Goal: Navigation & Orientation: Find specific page/section

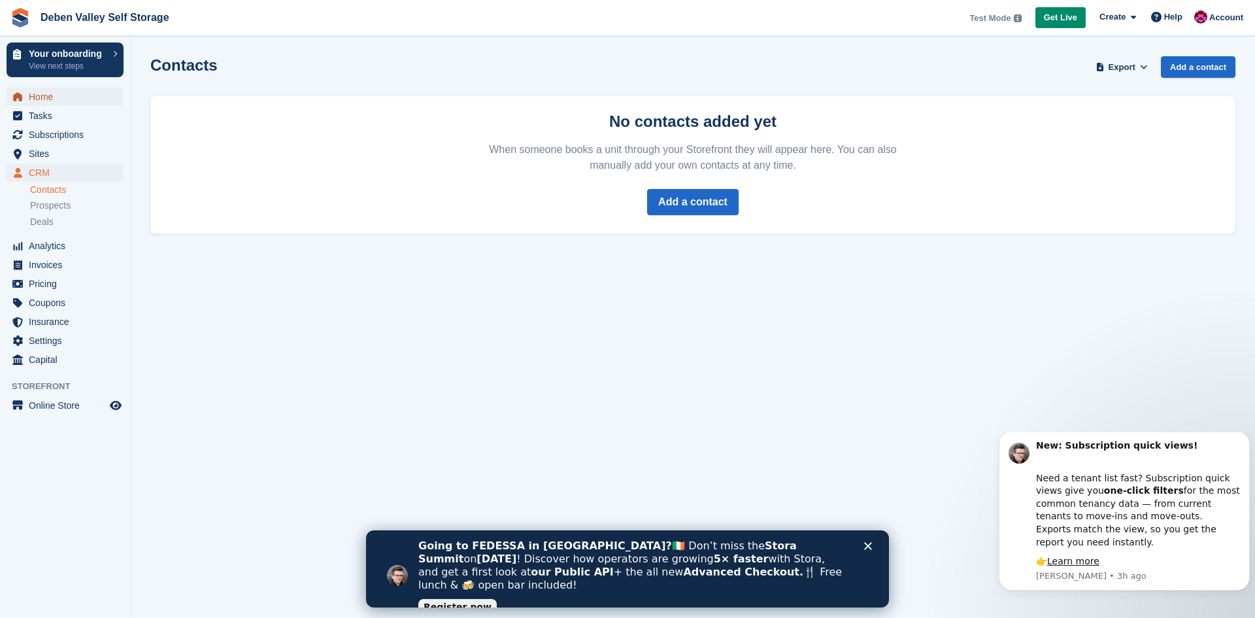
click at [42, 89] on span "Home" at bounding box center [68, 97] width 78 height 18
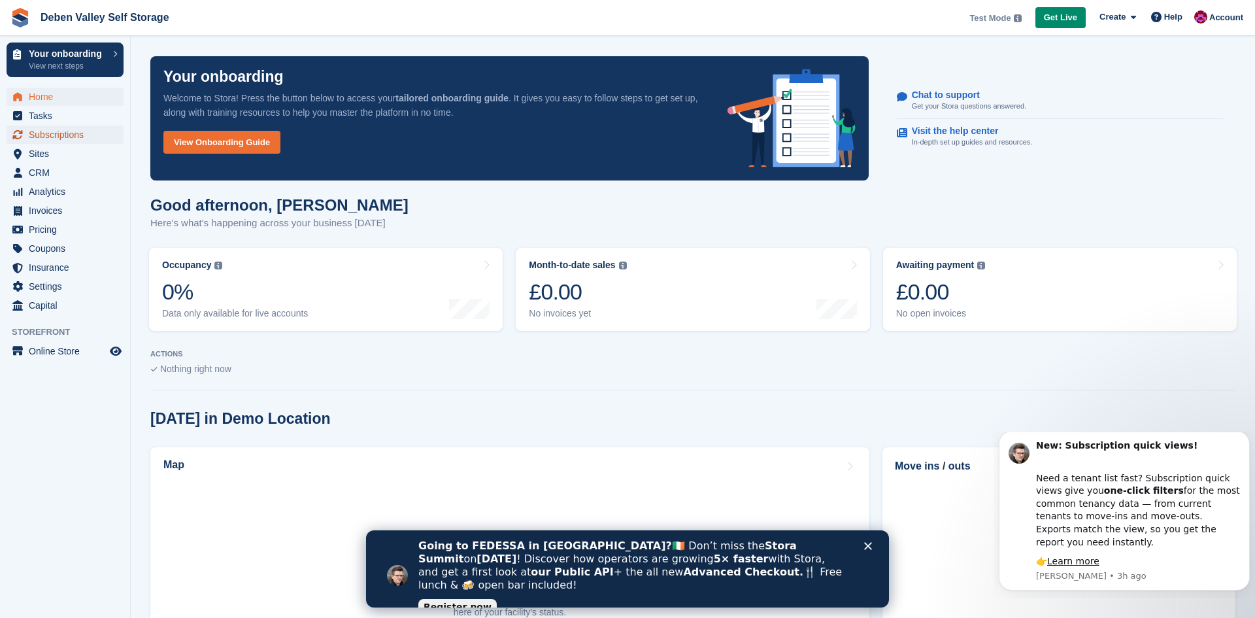
click at [70, 140] on span "Subscriptions" at bounding box center [68, 134] width 78 height 18
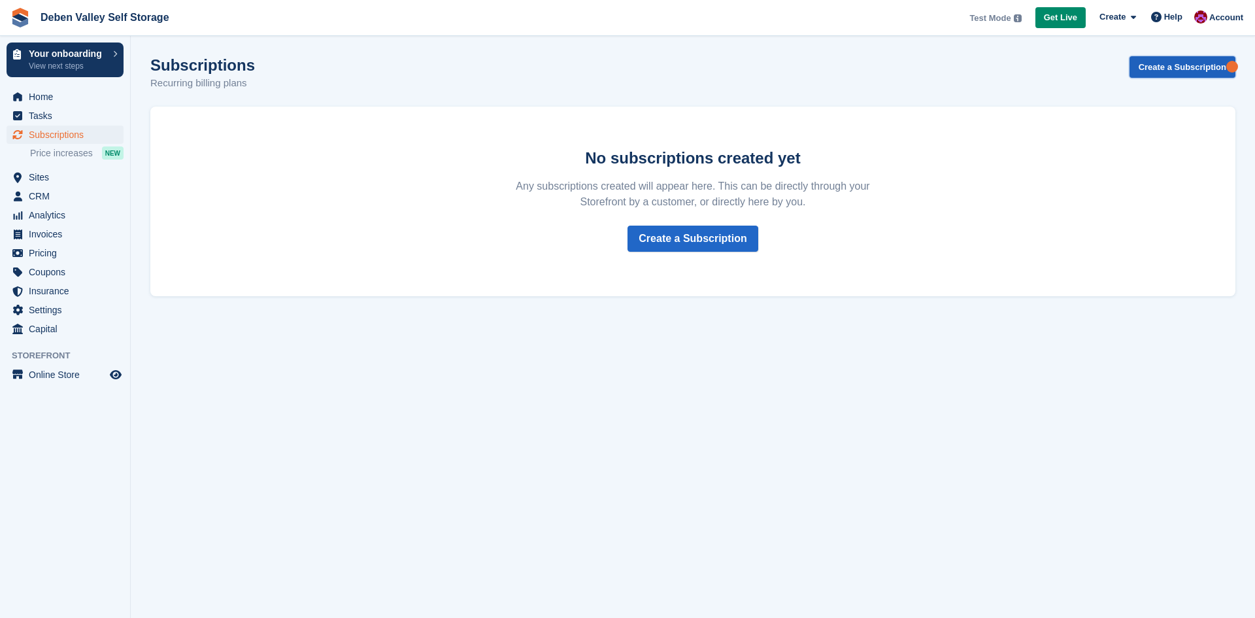
click at [1166, 72] on link "Create a Subscription" at bounding box center [1182, 67] width 106 height 22
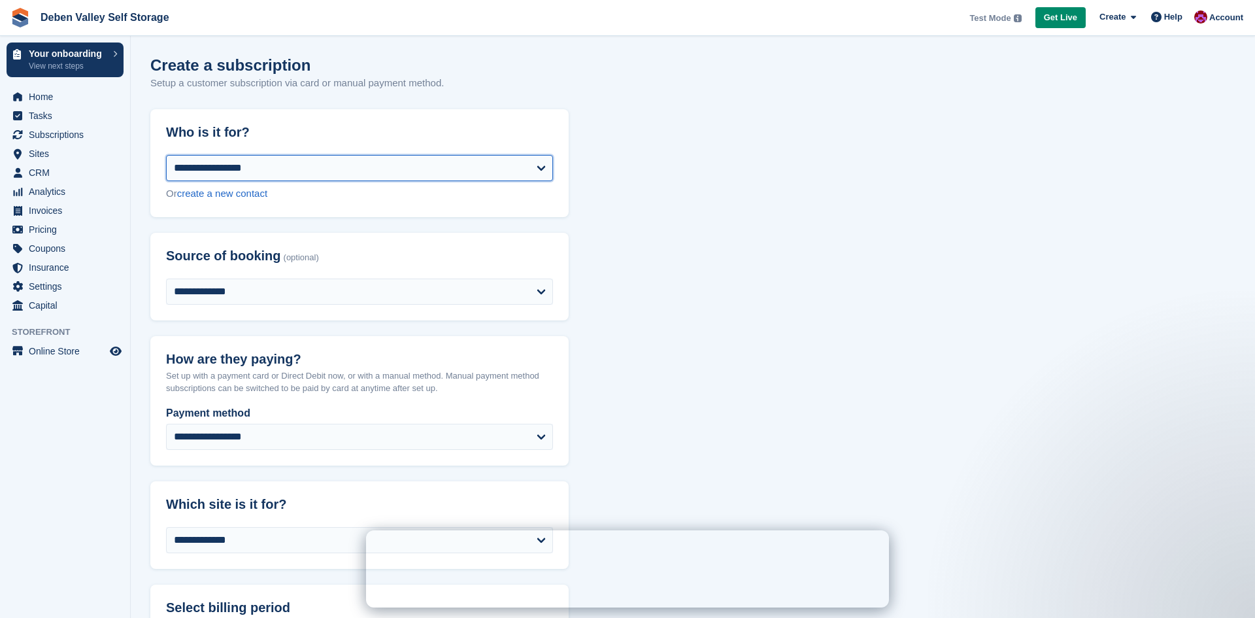
click at [250, 169] on select "**********" at bounding box center [359, 168] width 387 height 26
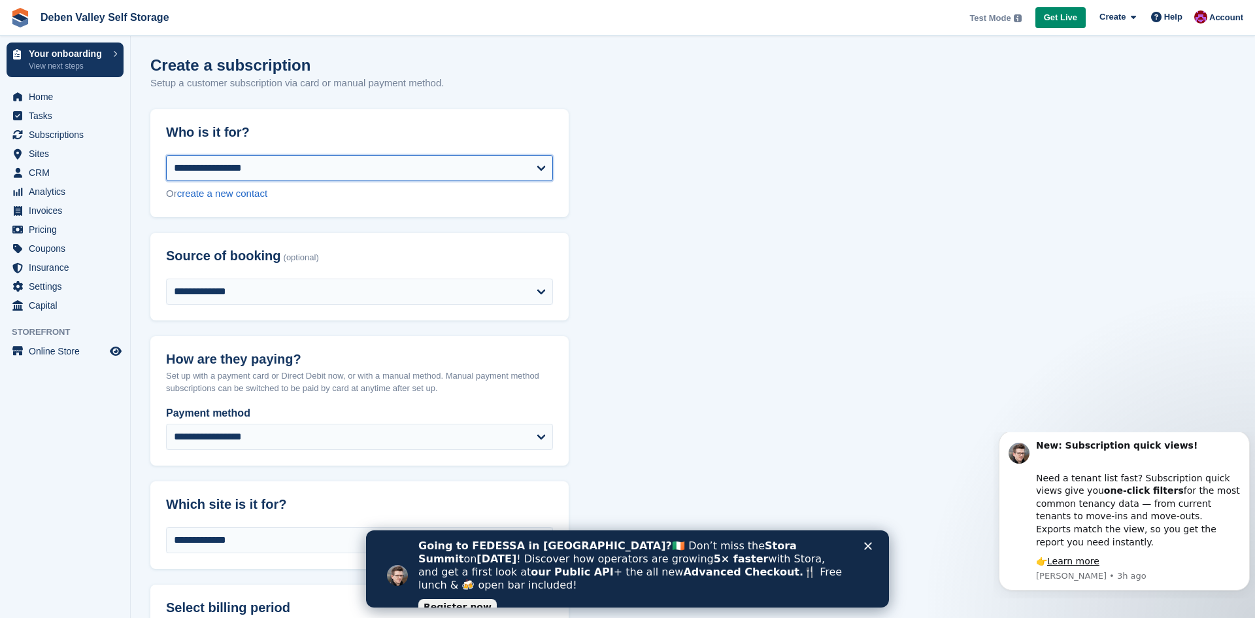
click at [248, 173] on select "**********" at bounding box center [359, 168] width 387 height 26
click at [55, 156] on span "Sites" at bounding box center [68, 153] width 78 height 18
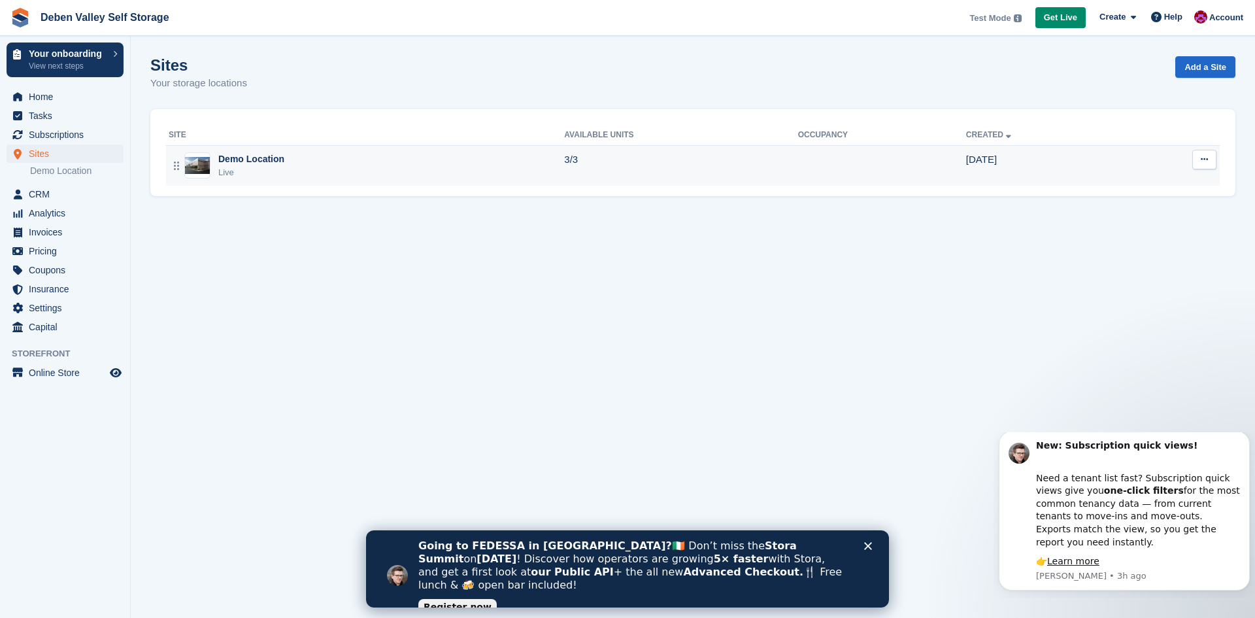
click at [253, 159] on div "Demo Location" at bounding box center [251, 159] width 66 height 14
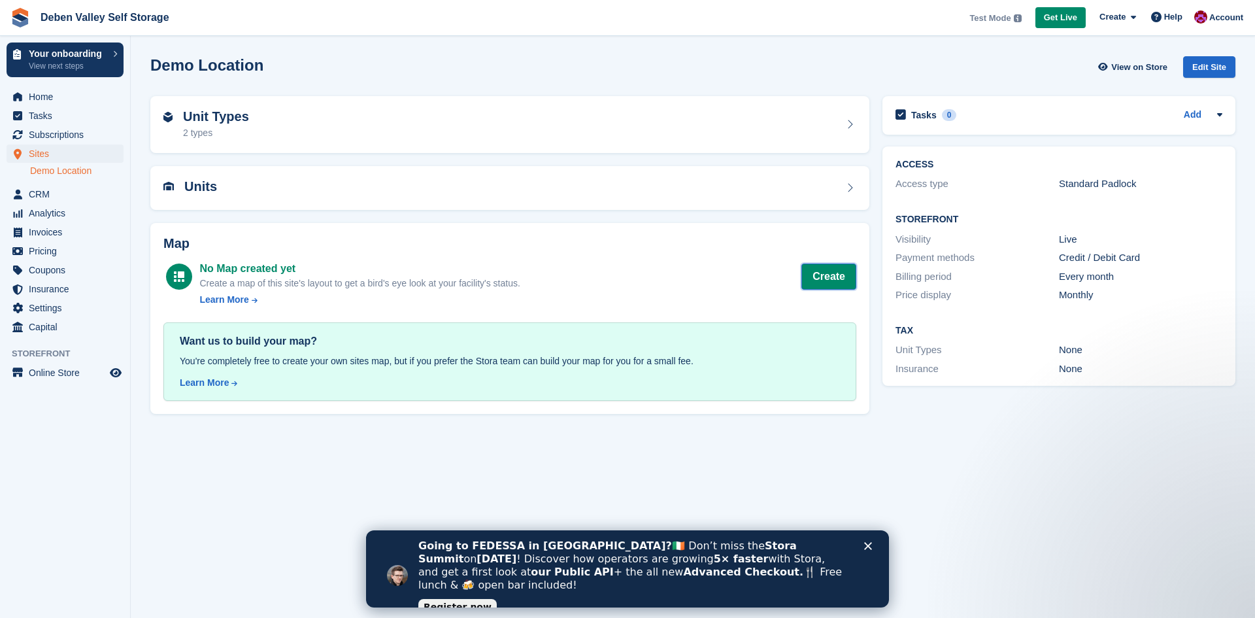
click at [818, 274] on button "Create" at bounding box center [828, 276] width 55 height 26
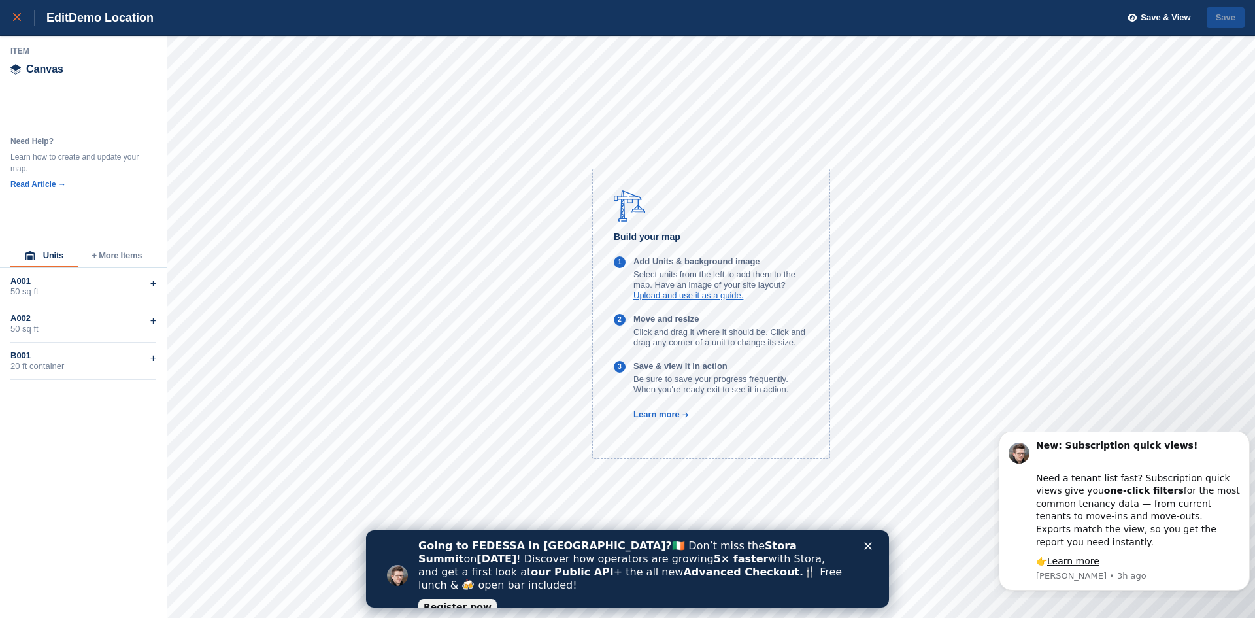
click at [17, 18] on icon at bounding box center [17, 17] width 8 height 8
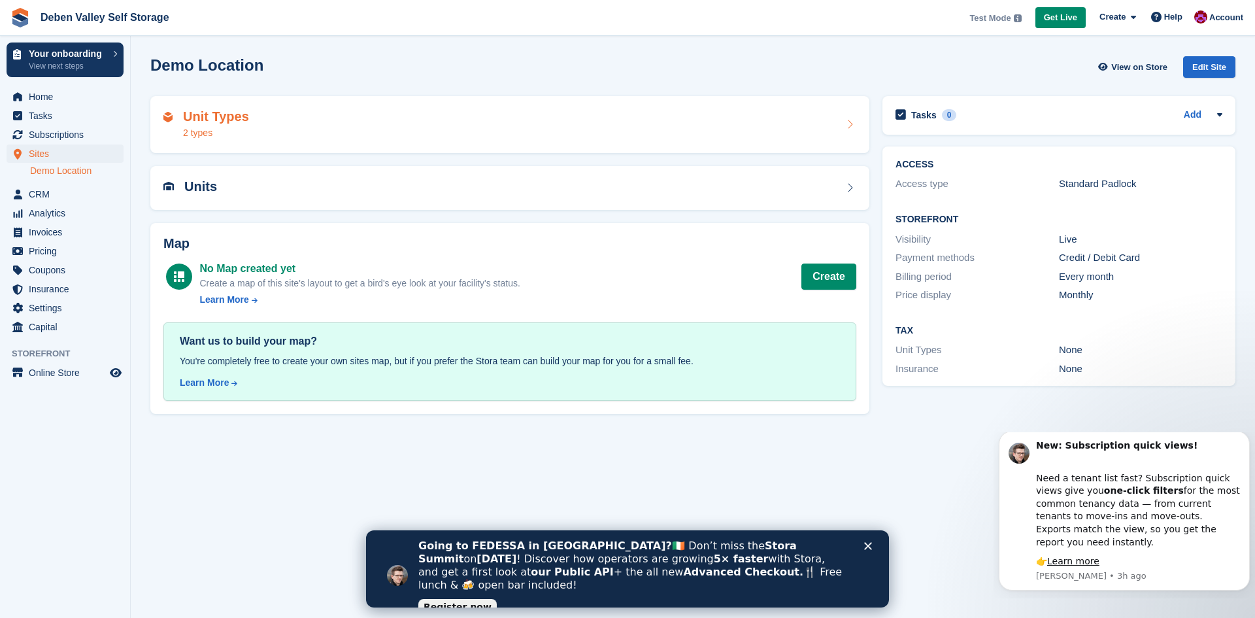
click at [252, 130] on div "Unit Types 2 types" at bounding box center [509, 124] width 693 height 31
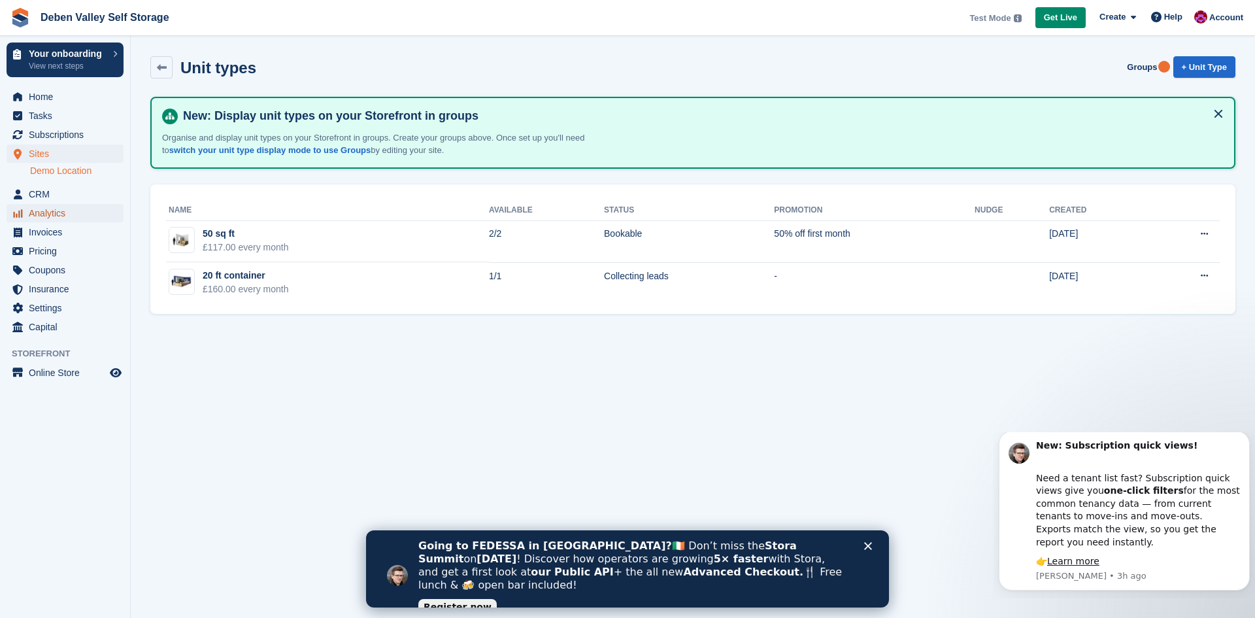
click at [55, 208] on span "Analytics" at bounding box center [68, 213] width 78 height 18
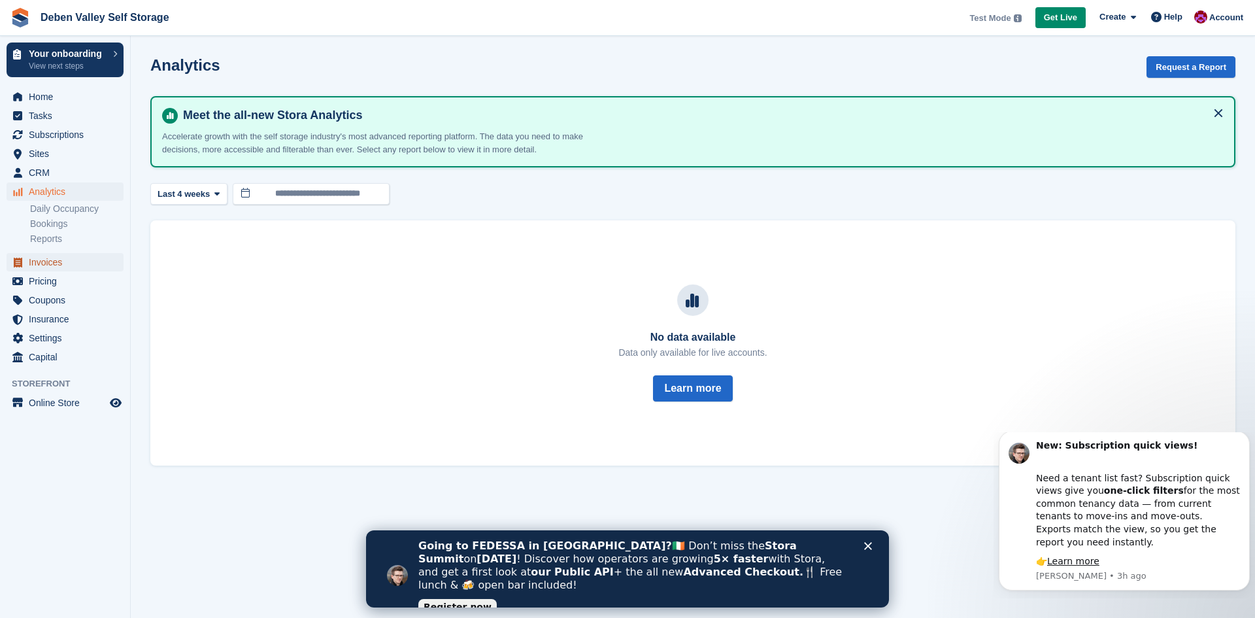
click at [55, 263] on span "Invoices" at bounding box center [68, 262] width 78 height 18
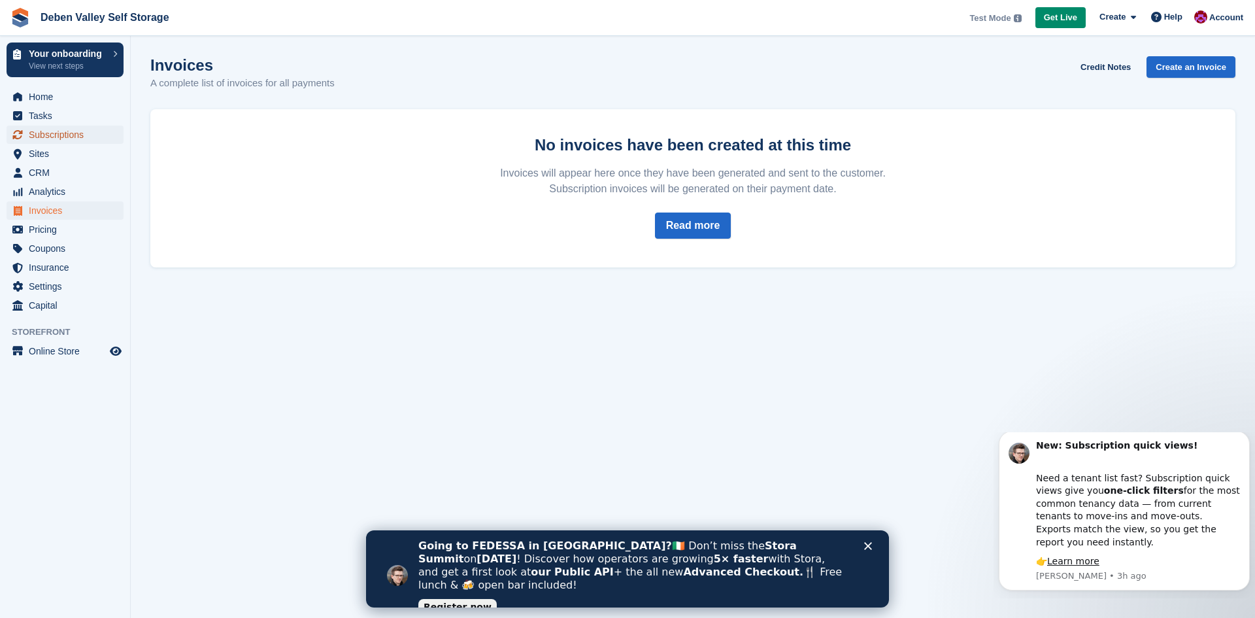
click at [51, 138] on span "Subscriptions" at bounding box center [68, 134] width 78 height 18
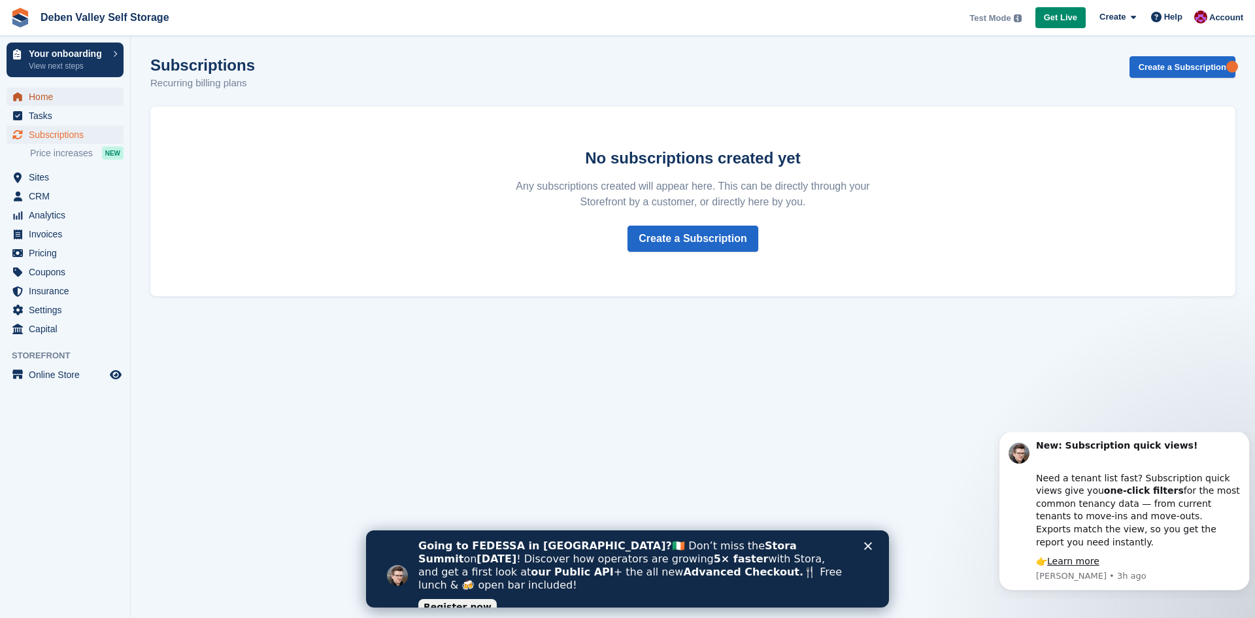
click at [37, 100] on span "Home" at bounding box center [68, 97] width 78 height 18
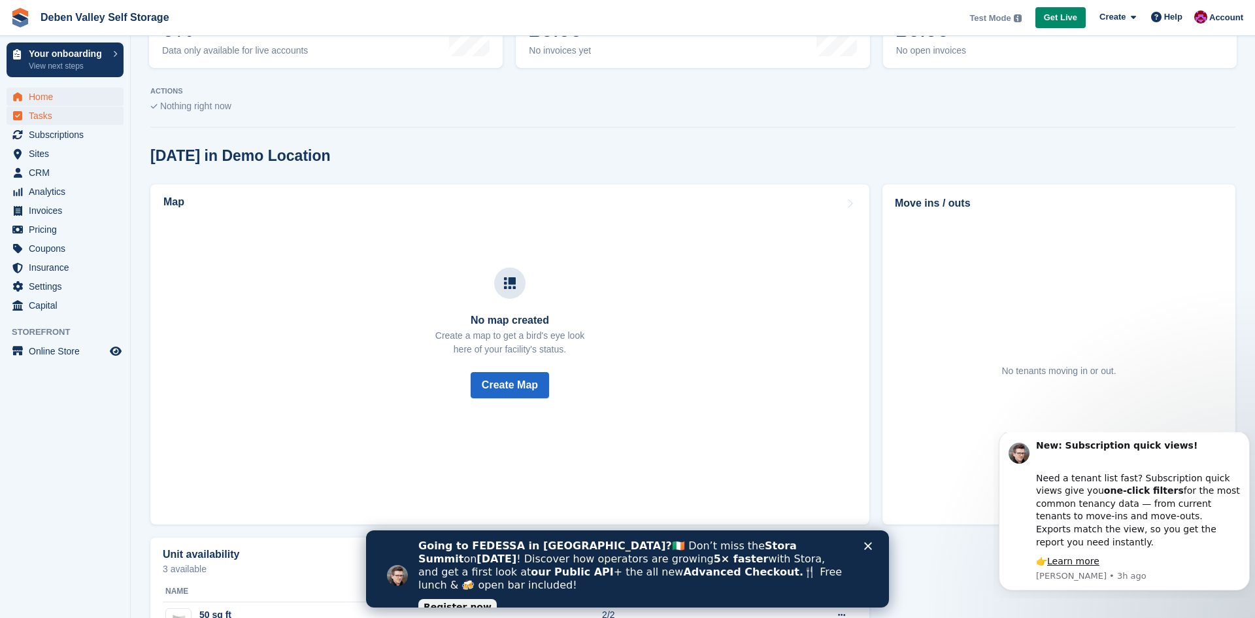
scroll to position [359, 0]
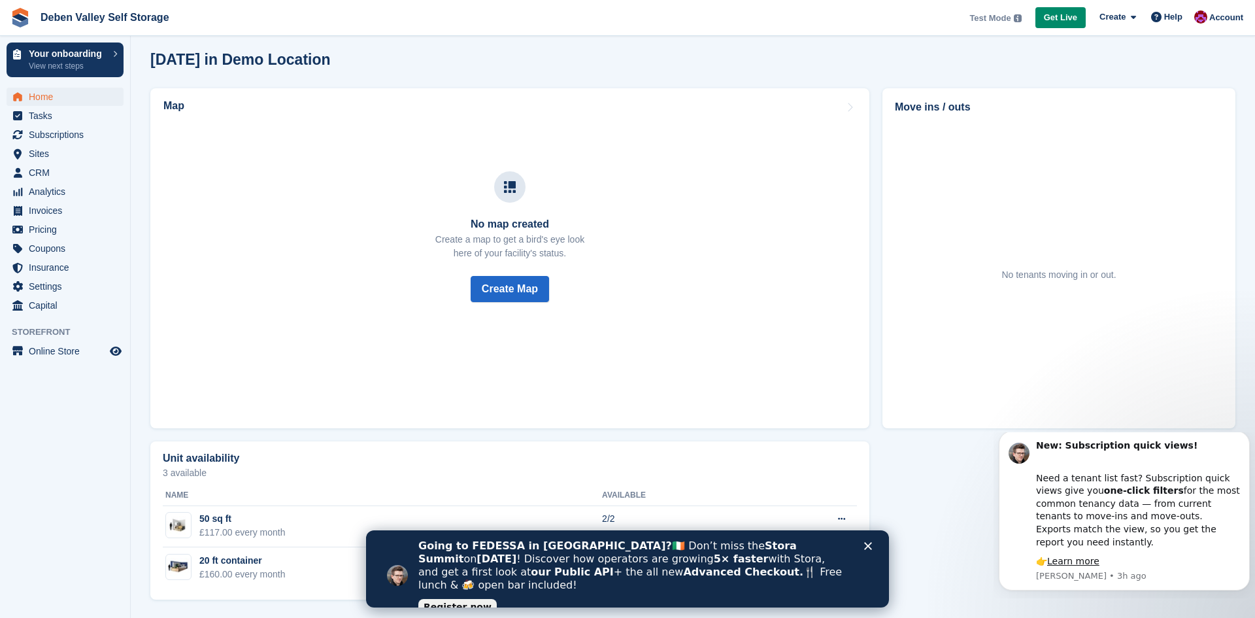
click at [1021, 211] on div "No tenants moving in or out." at bounding box center [1059, 275] width 328 height 306
click at [57, 228] on span "Pricing" at bounding box center [68, 229] width 78 height 18
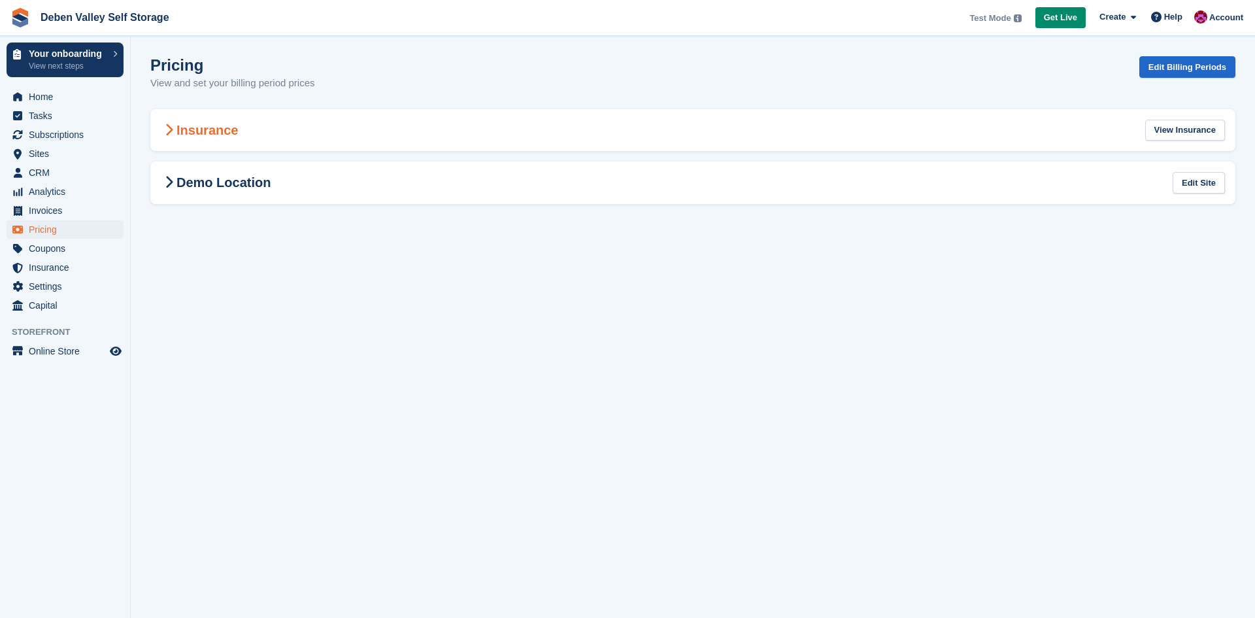
click at [273, 131] on div "Insurance View Insurance" at bounding box center [692, 130] width 1085 height 42
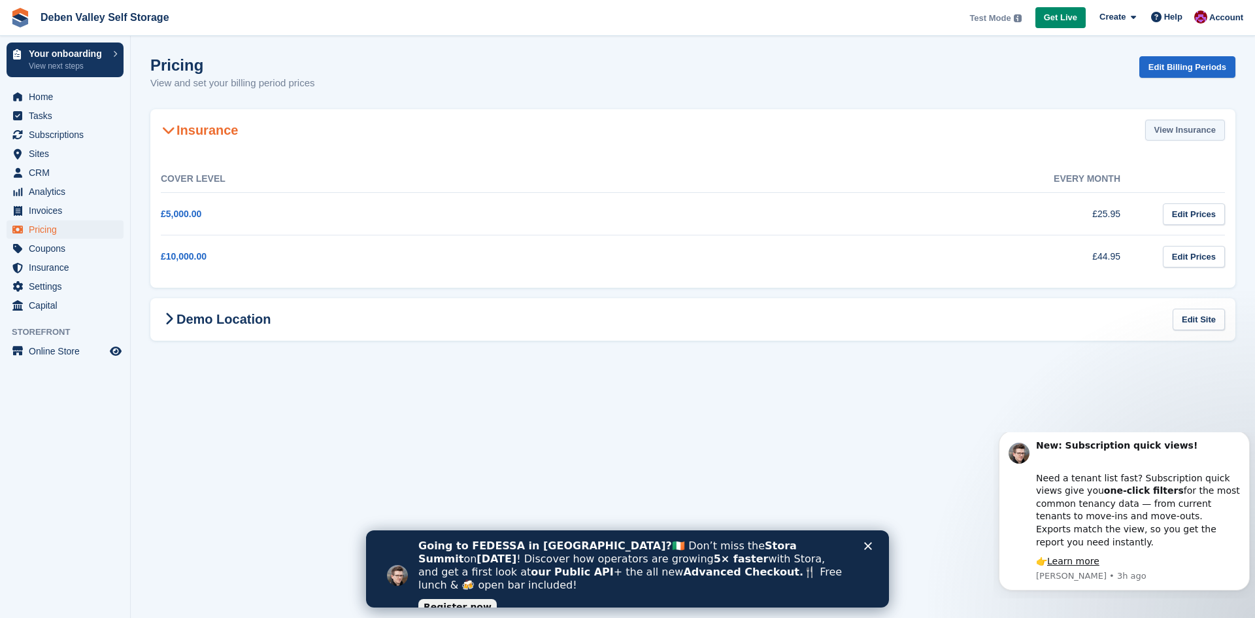
click at [1166, 135] on link "View Insurance" at bounding box center [1185, 131] width 80 height 22
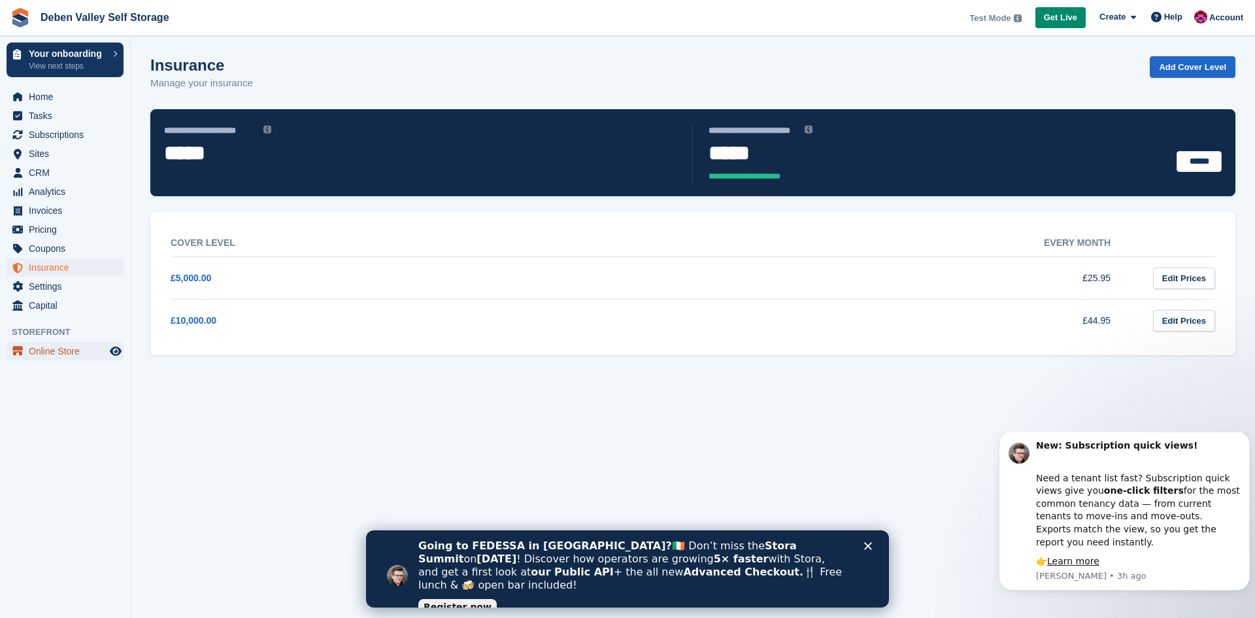
click at [80, 348] on span "Online Store" at bounding box center [68, 351] width 78 height 18
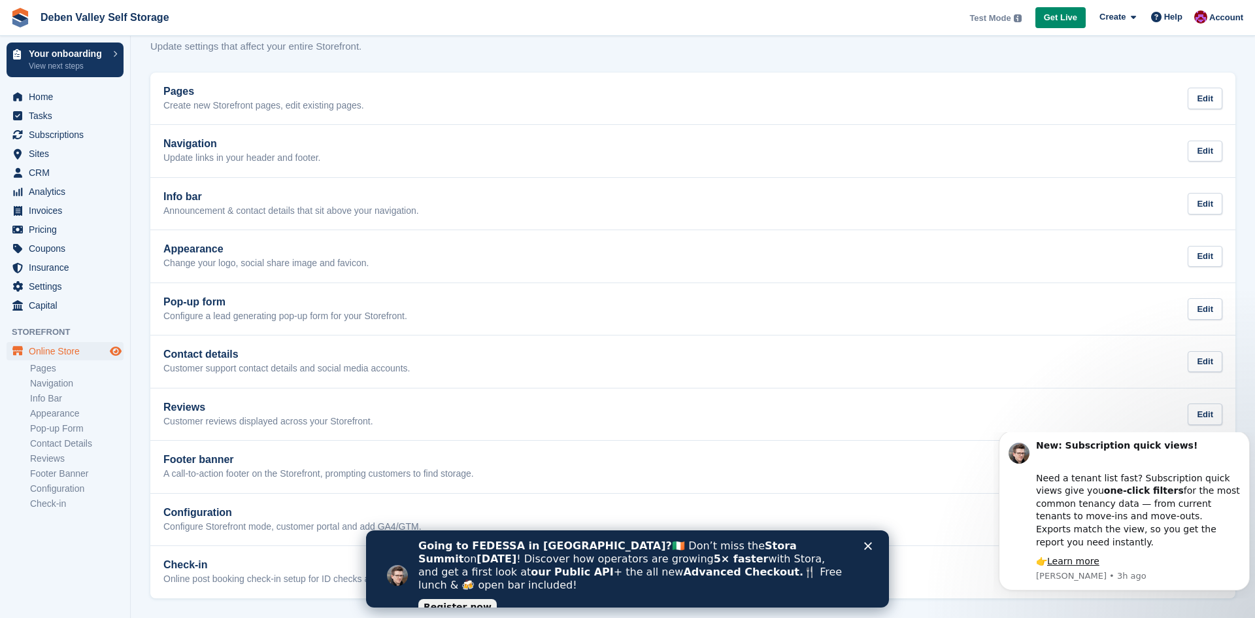
click at [120, 353] on icon "Preview store" at bounding box center [116, 351] width 12 height 10
